Goal: Task Accomplishment & Management: Use online tool/utility

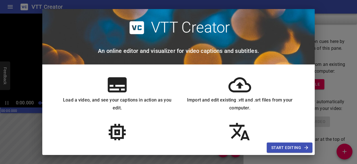
click at [239, 88] on icon at bounding box center [239, 85] width 23 height 23
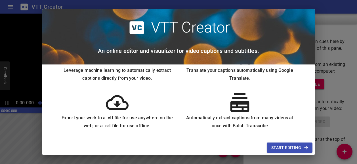
scroll to position [78, 0]
click at [278, 147] on span "Start Editing" at bounding box center [289, 148] width 37 height 7
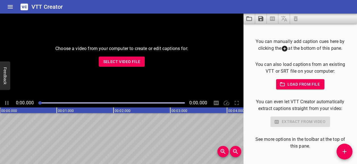
click at [295, 83] on span "Load from file" at bounding box center [299, 84] width 39 height 7
click at [301, 81] on span "Load from file" at bounding box center [299, 84] width 39 height 7
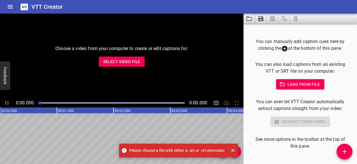
click at [232, 151] on icon "Close" at bounding box center [232, 150] width 3 height 3
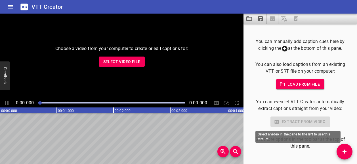
click at [288, 123] on div "Extract from video" at bounding box center [299, 122] width 95 height 10
click at [298, 124] on div "Extract from video" at bounding box center [299, 122] width 95 height 10
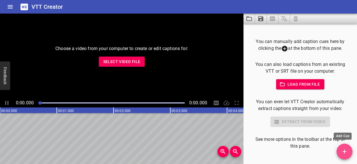
click at [344, 152] on icon "Add Cue" at bounding box center [344, 152] width 4 height 4
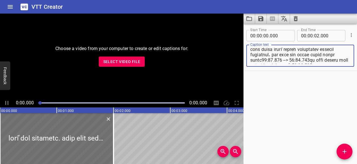
scroll to position [0, 0]
click at [339, 50] on textarea at bounding box center [300, 56] width 100 height 16
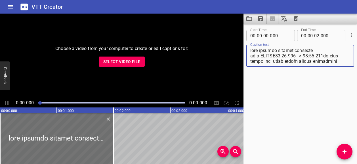
drag, startPoint x: 299, startPoint y: 50, endPoint x: 293, endPoint y: 49, distance: 6.1
click at [293, 49] on textarea at bounding box center [300, 56] width 100 height 16
click at [298, 50] on textarea at bounding box center [300, 56] width 100 height 16
click at [297, 50] on textarea at bounding box center [300, 56] width 100 height 16
drag, startPoint x: 250, startPoint y: 56, endPoint x: 298, endPoint y: 50, distance: 48.3
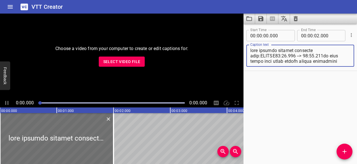
click at [298, 50] on textarea at bounding box center [300, 56] width 100 height 16
click at [297, 50] on textarea at bounding box center [300, 56] width 100 height 16
click at [297, 49] on textarea at bounding box center [300, 56] width 100 height 16
click at [297, 50] on textarea at bounding box center [300, 56] width 100 height 16
click at [285, 50] on textarea at bounding box center [300, 56] width 100 height 16
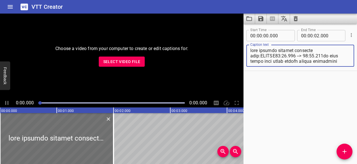
click at [285, 50] on textarea at bounding box center [300, 56] width 100 height 16
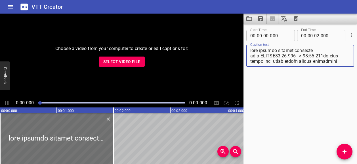
click at [291, 50] on textarea at bounding box center [300, 56] width 100 height 16
click at [292, 51] on textarea at bounding box center [300, 56] width 100 height 16
click at [292, 52] on textarea at bounding box center [300, 56] width 100 height 16
click at [292, 51] on textarea at bounding box center [300, 56] width 100 height 16
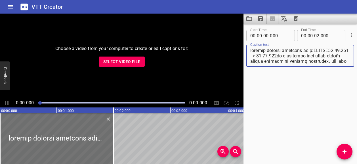
click at [292, 51] on textarea at bounding box center [300, 56] width 100 height 16
click at [280, 50] on textarea at bounding box center [300, 56] width 100 height 16
click at [268, 50] on textarea at bounding box center [300, 56] width 100 height 16
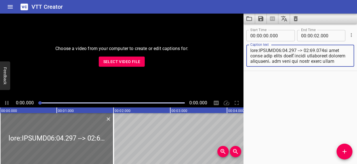
click at [255, 50] on textarea at bounding box center [300, 56] width 100 height 16
type textarea ":LOREMI61:36.892 --> 95:64.706do sita conse adip elits doeiًt incidi utlaboreet…"
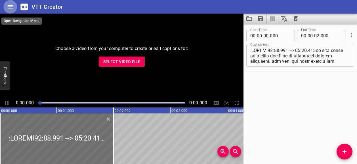
click at [13, 7] on icon "Home" at bounding box center [10, 6] width 7 height 7
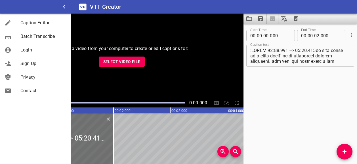
click at [133, 12] on div "VTT Creator" at bounding box center [214, 7] width 286 height 14
